Goal: Task Accomplishment & Management: Manage account settings

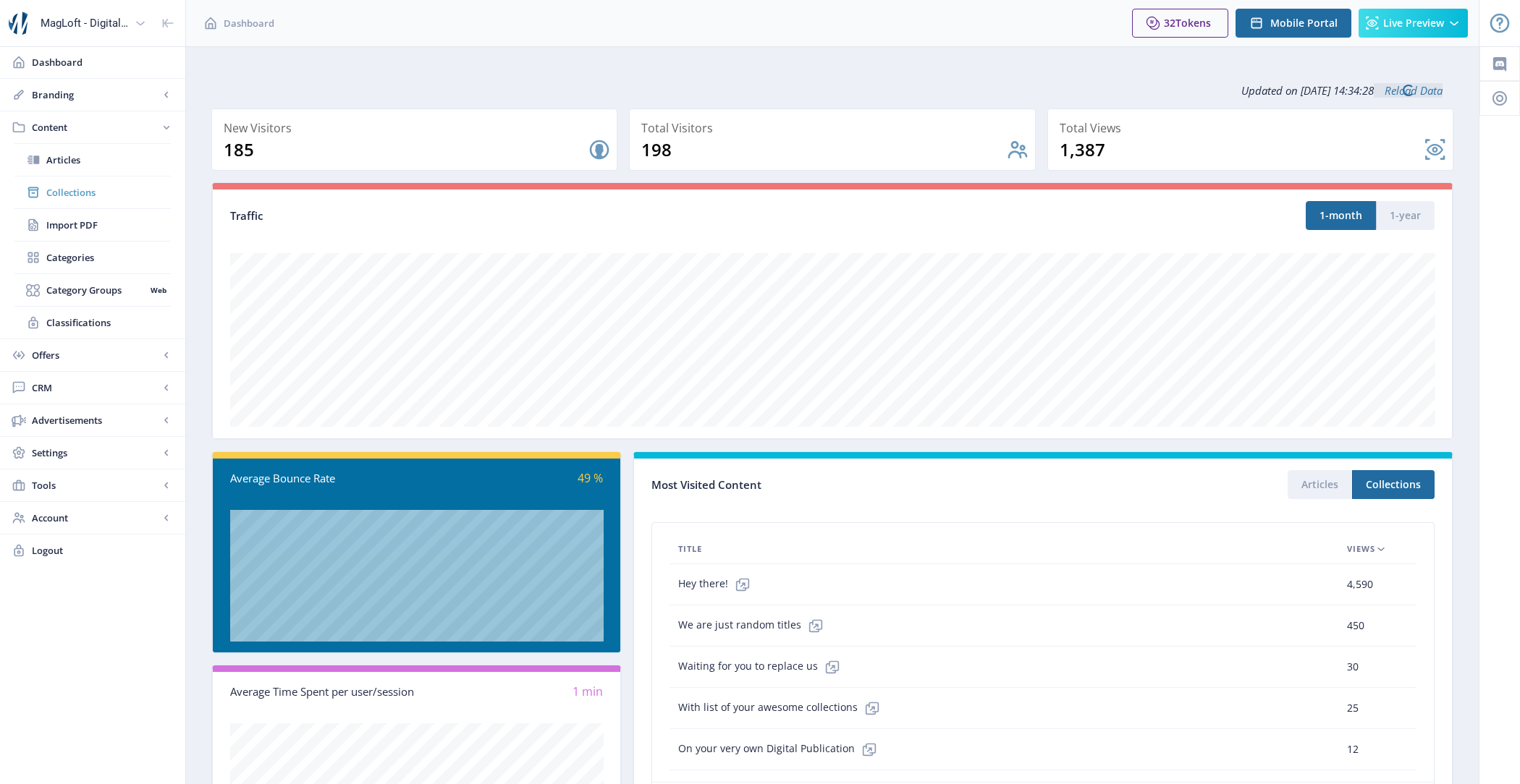
click at [116, 192] on span "Collections" at bounding box center [109, 192] width 125 height 14
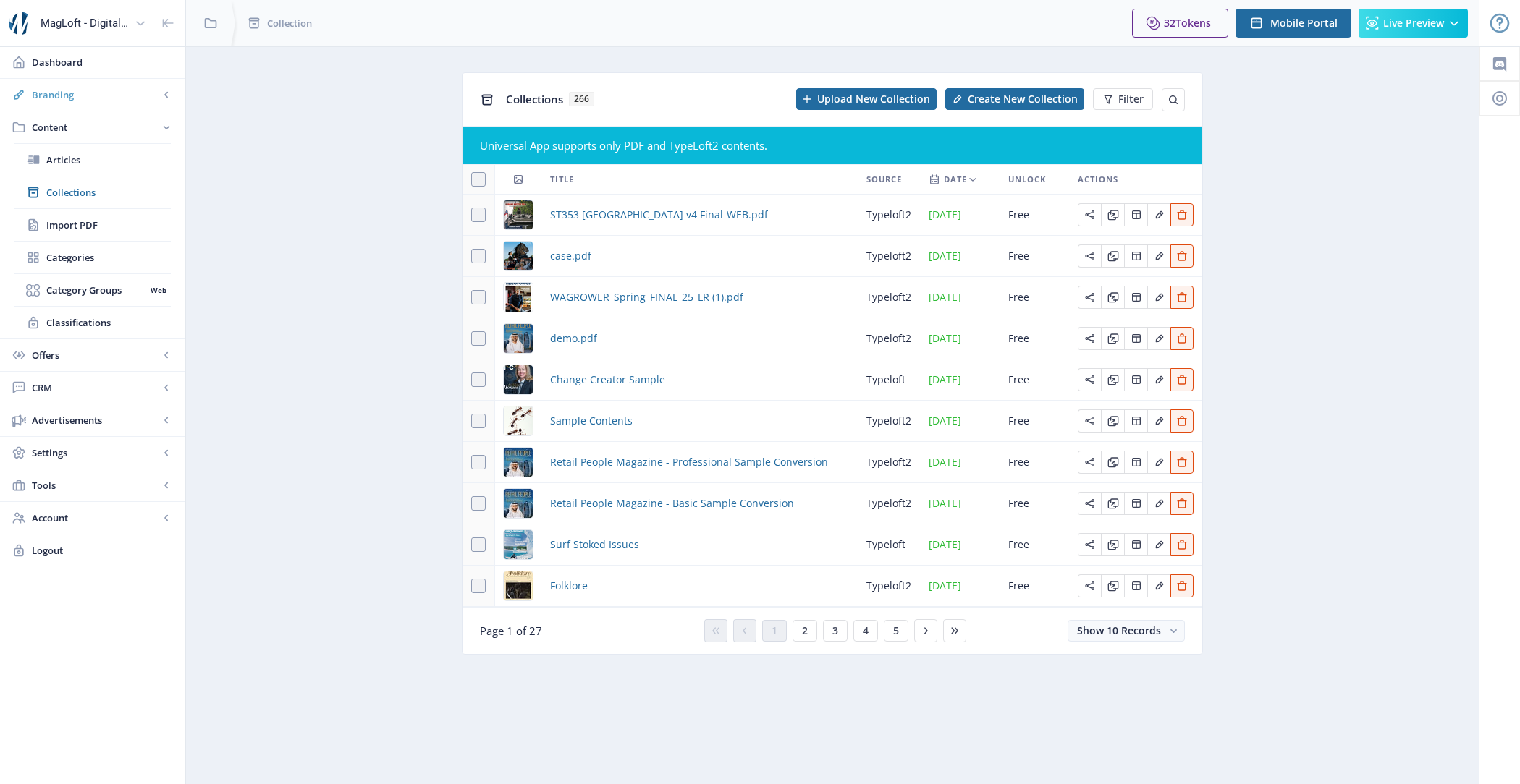
click at [138, 101] on span "Branding" at bounding box center [95, 94] width 127 height 14
click at [141, 133] on span "App" at bounding box center [109, 126] width 125 height 14
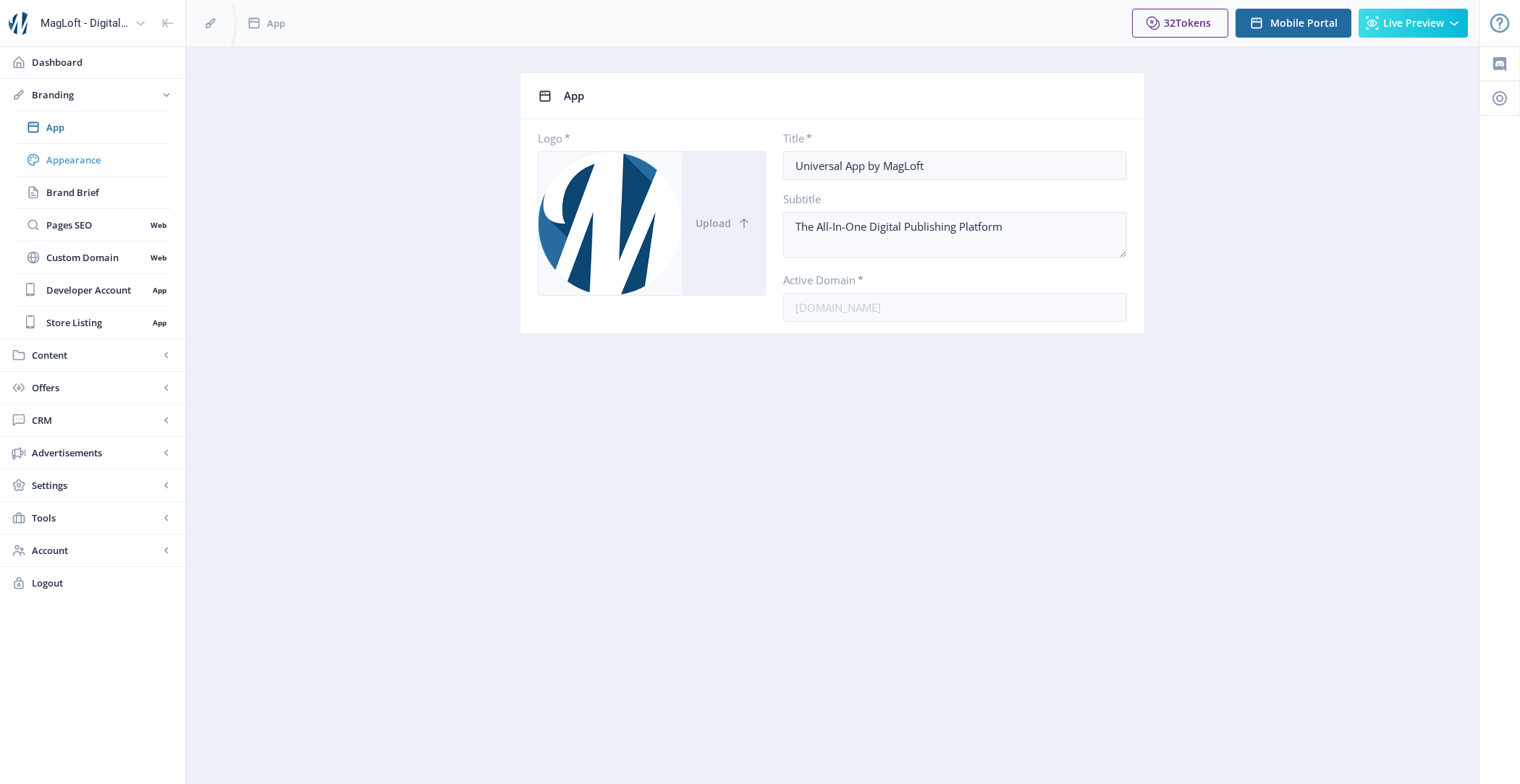
click at [136, 164] on span "Appearance" at bounding box center [109, 159] width 125 height 14
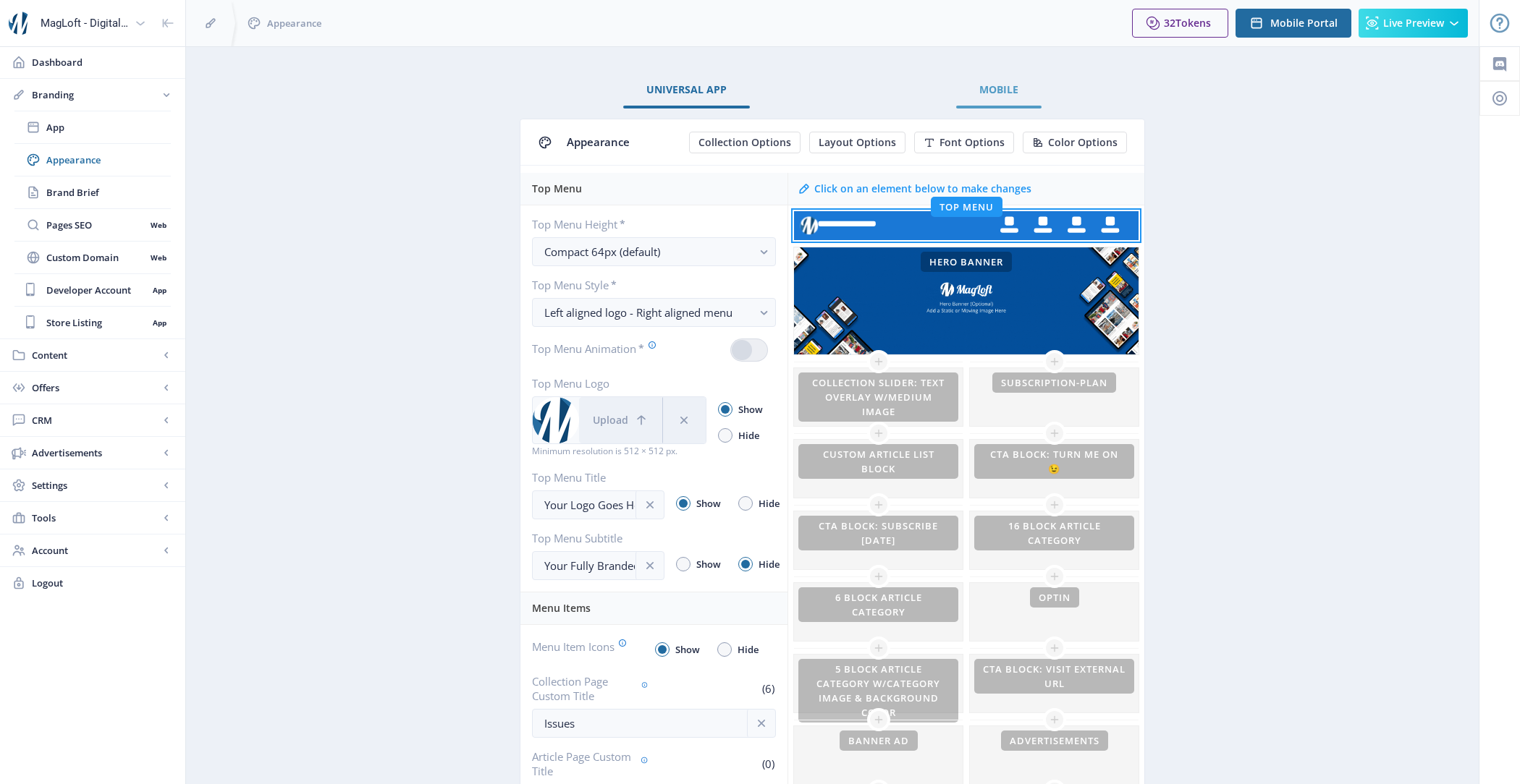
click at [994, 79] on link "Mobile" at bounding box center [999, 89] width 85 height 35
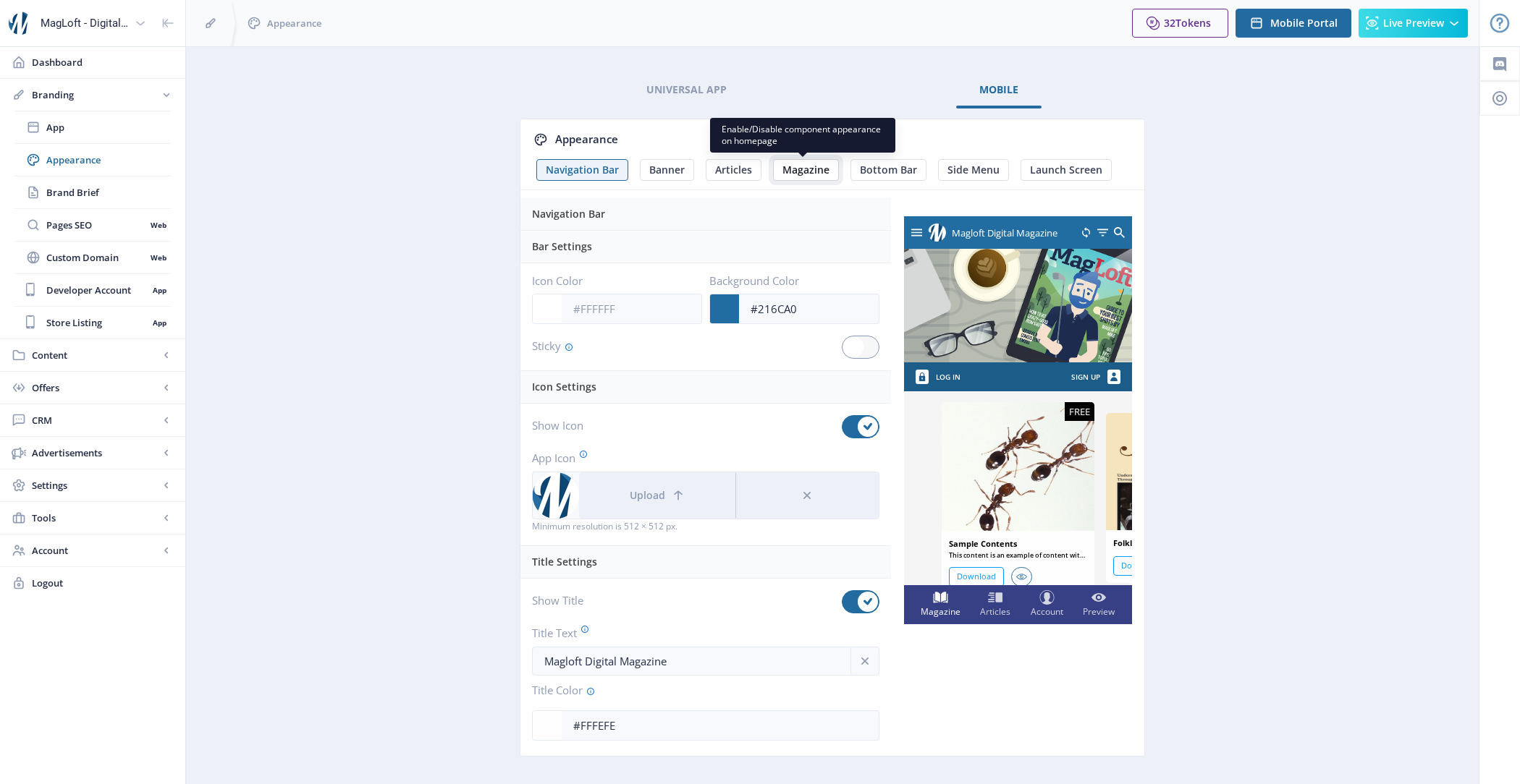
click at [801, 171] on span "Magazine" at bounding box center [806, 170] width 47 height 12
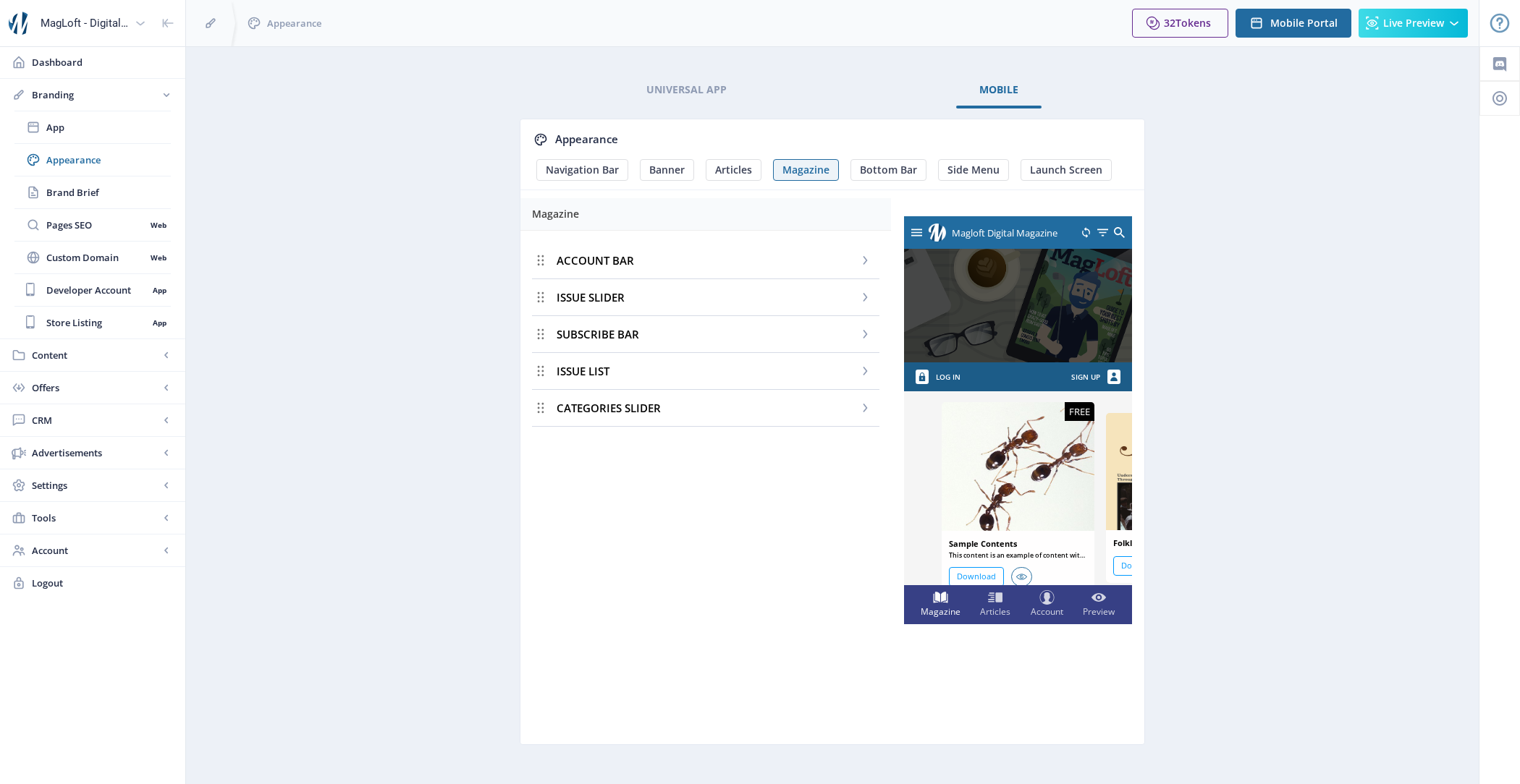
click at [625, 293] on div "ISSUE SLIDER" at bounding box center [706, 298] width 348 height 37
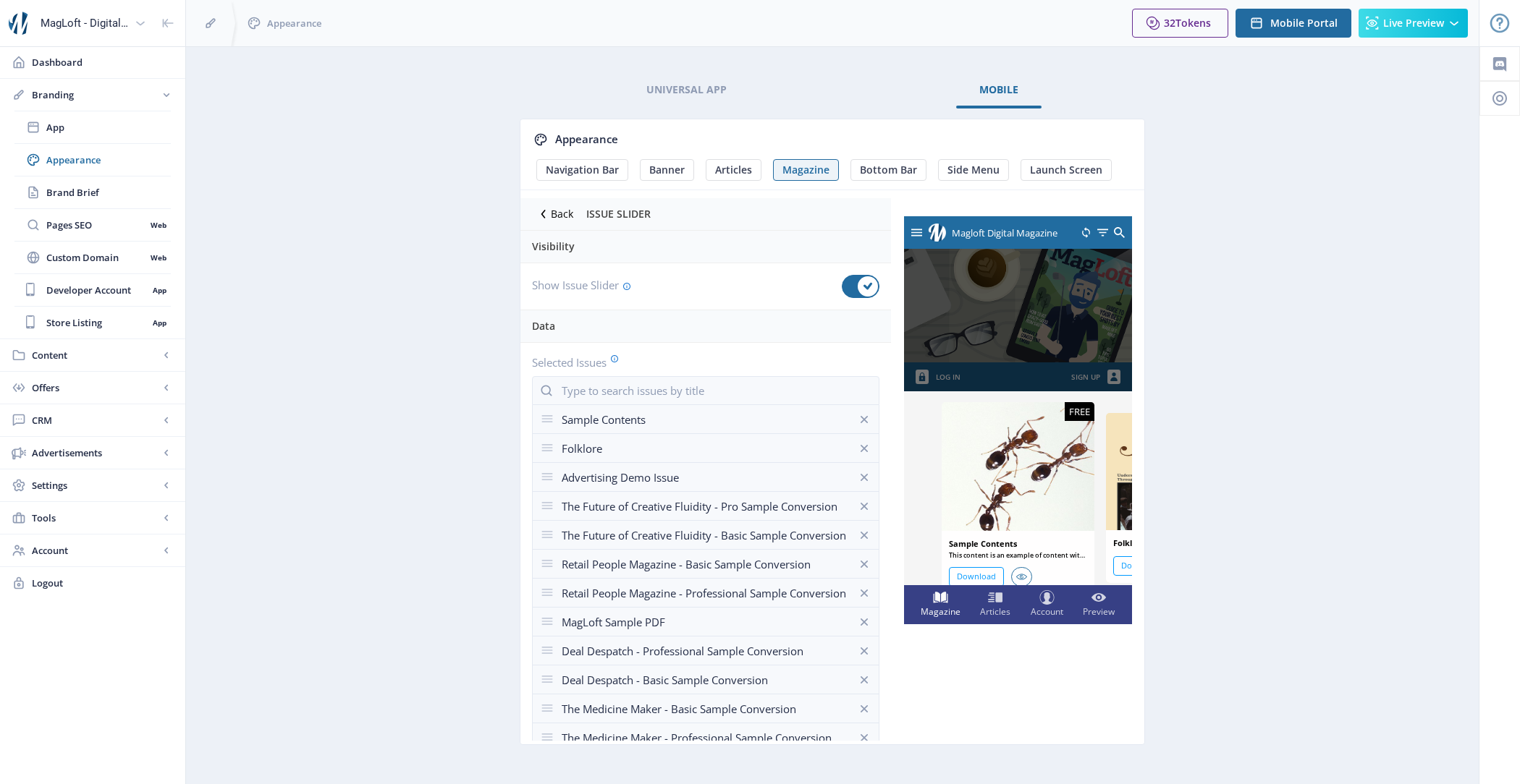
click at [547, 215] on icon at bounding box center [543, 213] width 14 height 14
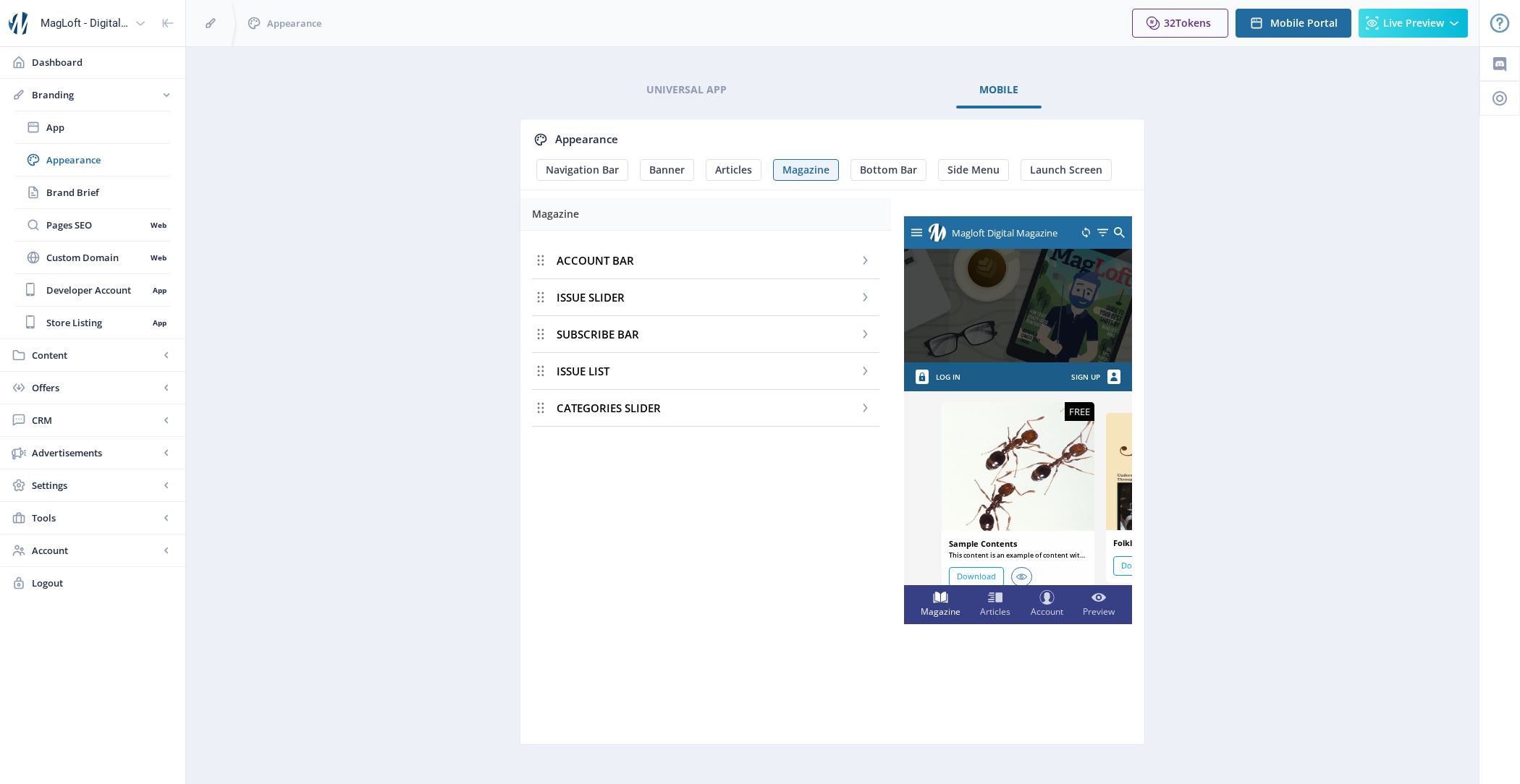
click at [641, 249] on div "ACCOUNT BAR" at bounding box center [706, 261] width 348 height 37
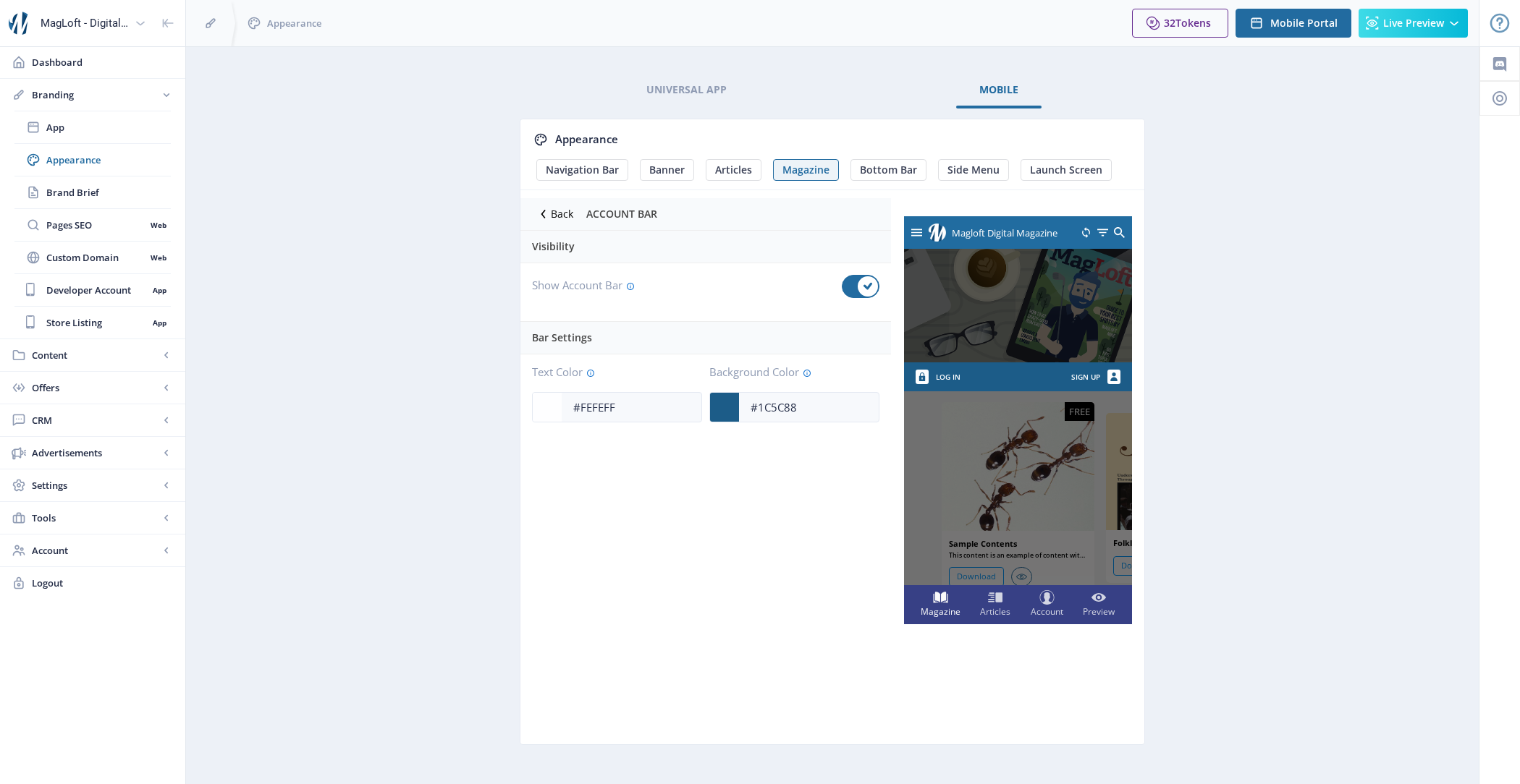
click at [549, 214] on icon at bounding box center [543, 213] width 14 height 14
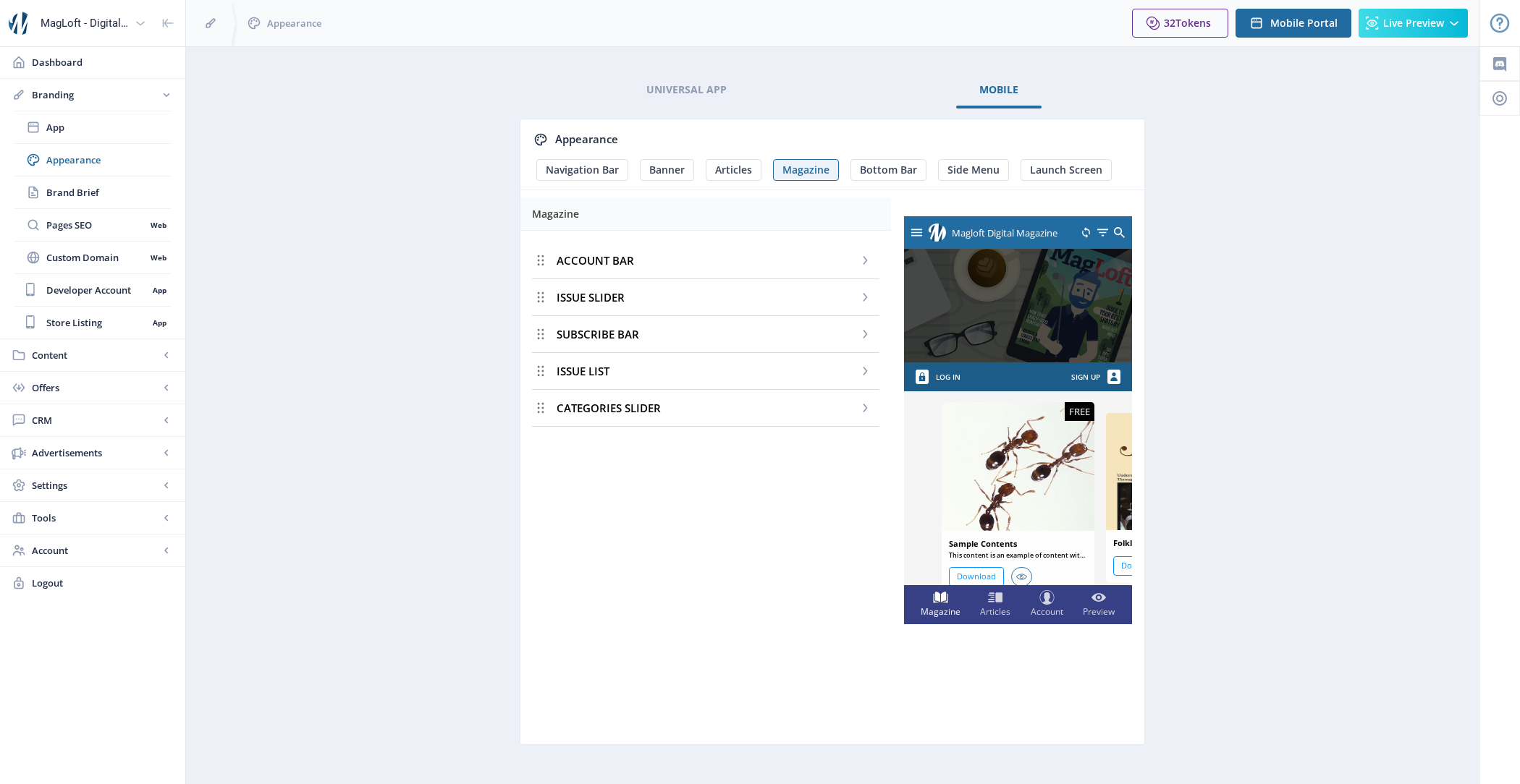
click at [603, 327] on span "SUBSCRIBE BAR" at bounding box center [598, 334] width 83 height 14
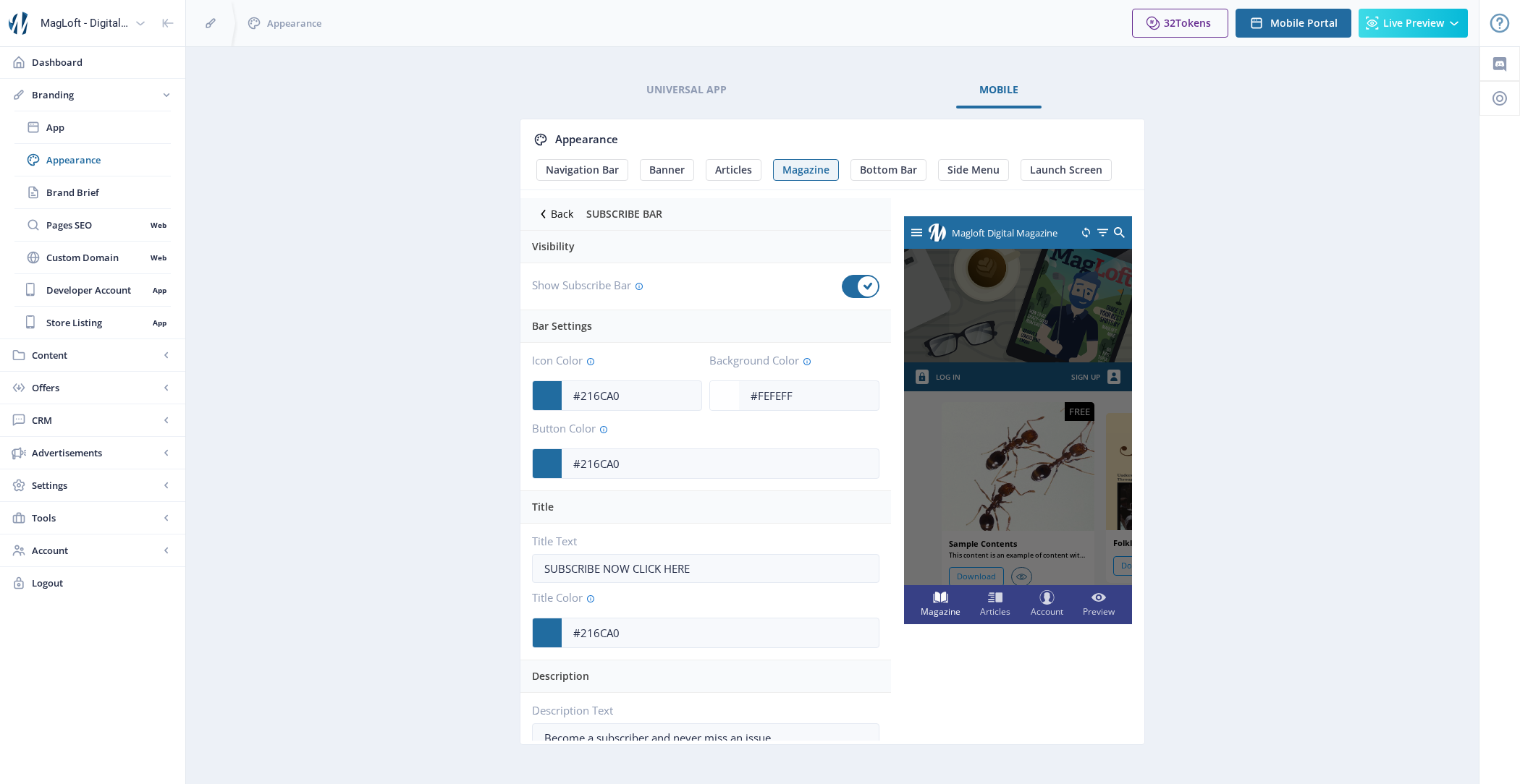
click at [549, 231] on div "Visibility" at bounding box center [707, 247] width 350 height 32
click at [549, 221] on div "Back SUBSCRIBE BAR" at bounding box center [705, 214] width 370 height 33
click at [547, 212] on icon at bounding box center [543, 213] width 14 height 14
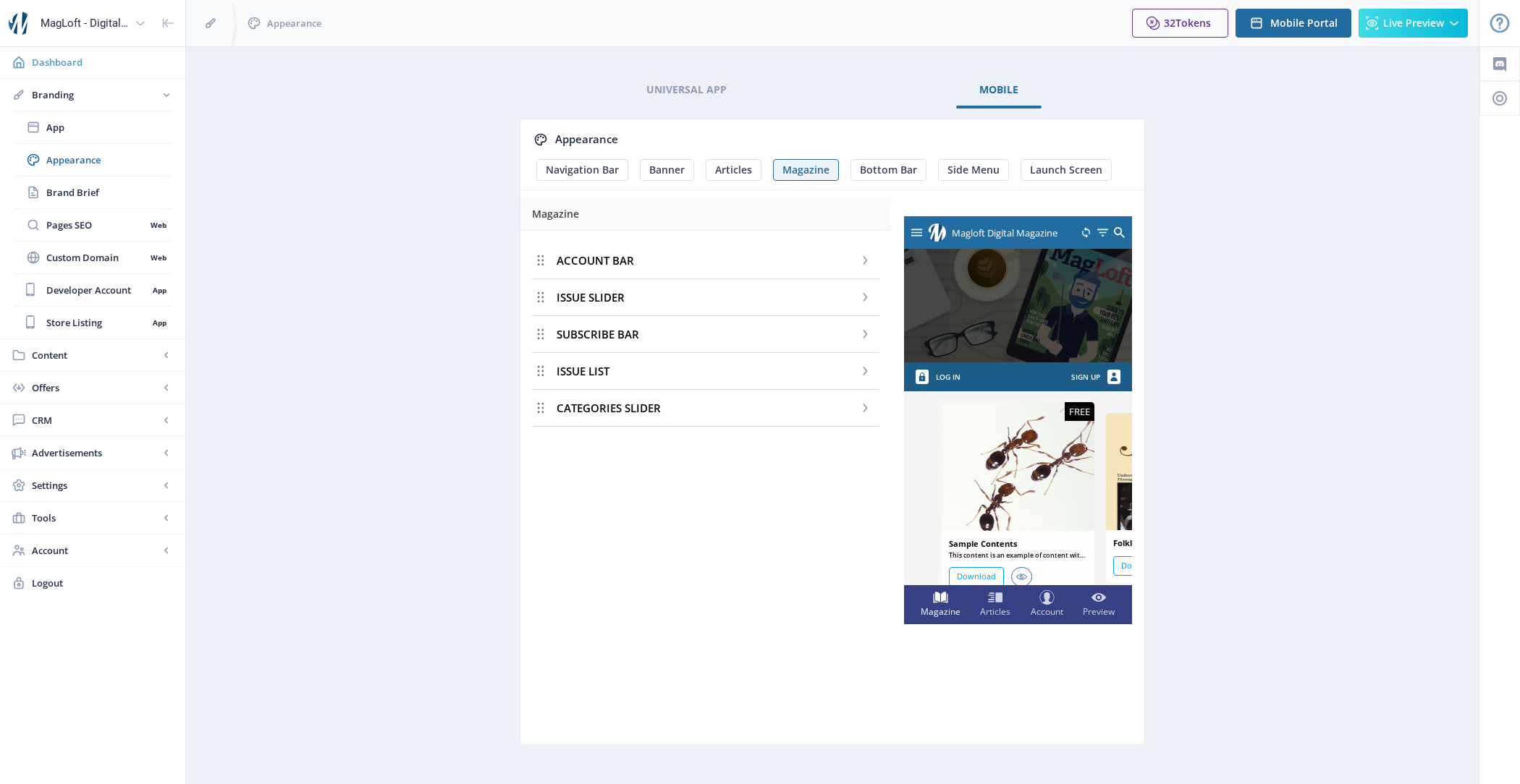
click at [84, 65] on span "Dashboard" at bounding box center [103, 62] width 142 height 14
